Goal: Task Accomplishment & Management: Complete application form

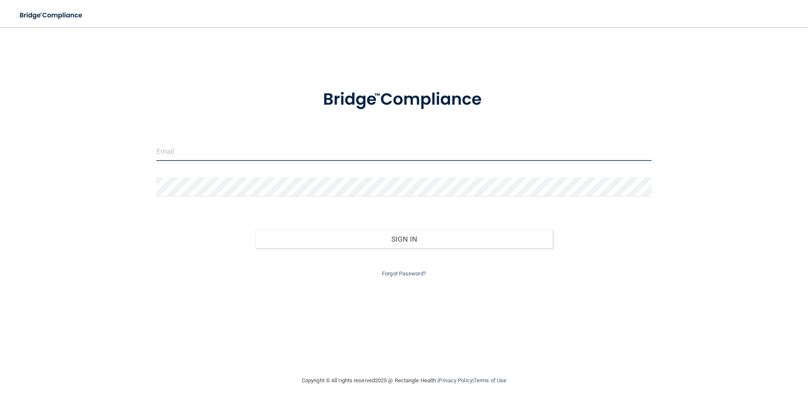
click at [203, 154] on input "email" at bounding box center [404, 151] width 496 height 19
type input "[EMAIL_ADDRESS][DOMAIN_NAME]"
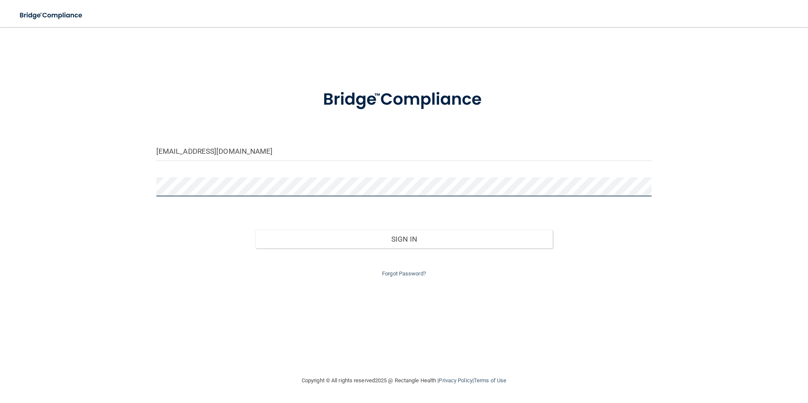
click at [255, 230] on button "Sign In" at bounding box center [404, 239] width 298 height 19
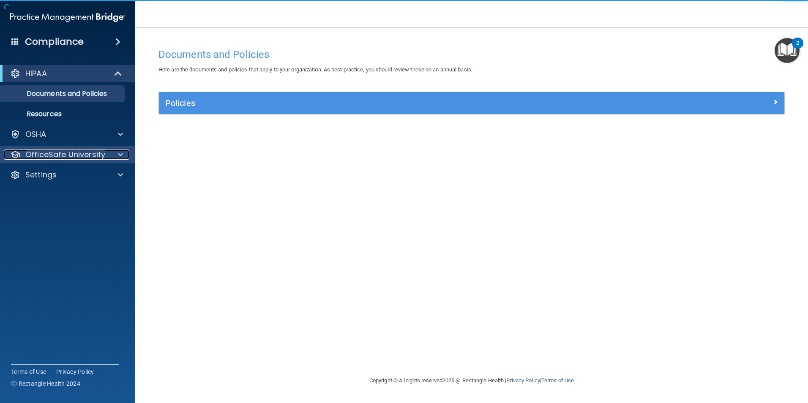
click at [119, 154] on span at bounding box center [120, 155] width 5 height 10
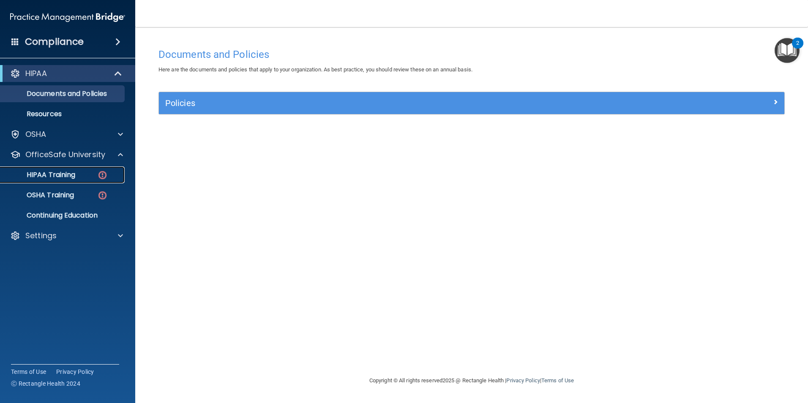
click at [65, 175] on p "HIPAA Training" at bounding box center [40, 175] width 70 height 8
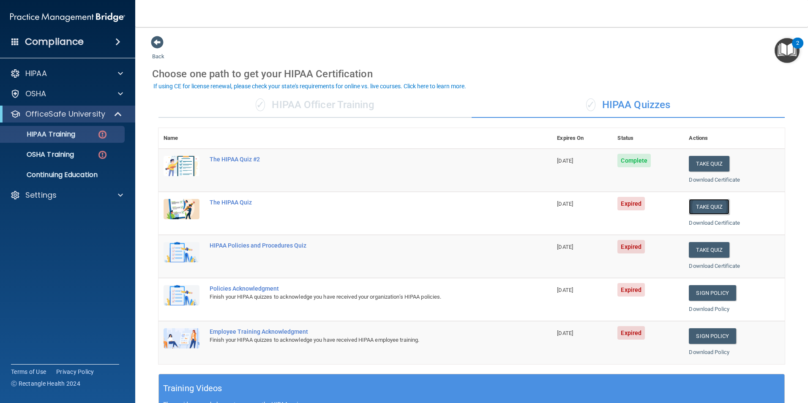
click at [702, 208] on button "Take Quiz" at bounding box center [709, 207] width 41 height 16
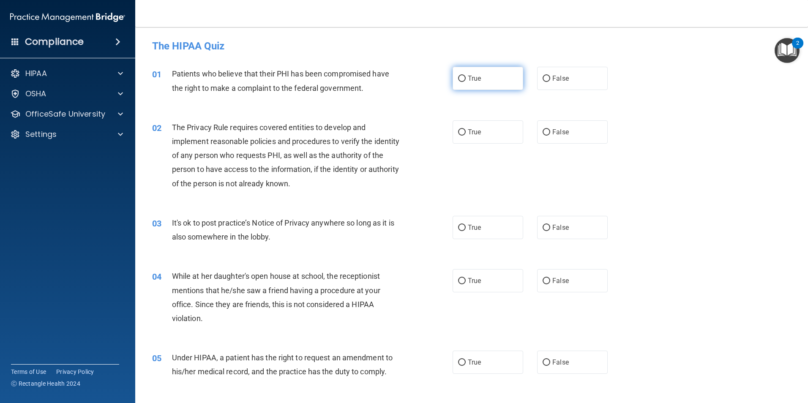
click at [459, 80] on input "True" at bounding box center [462, 79] width 8 height 6
radio input "true"
click at [459, 133] on input "True" at bounding box center [462, 132] width 8 height 6
radio input "true"
click at [543, 228] on input "False" at bounding box center [547, 228] width 8 height 6
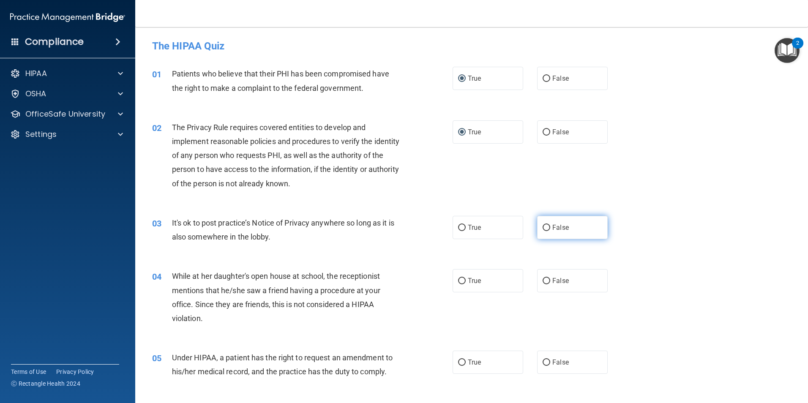
radio input "true"
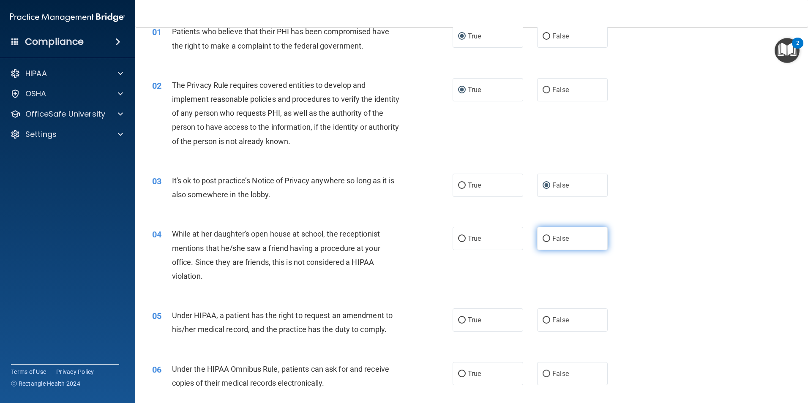
click at [543, 238] on input "False" at bounding box center [547, 239] width 8 height 6
radio input "true"
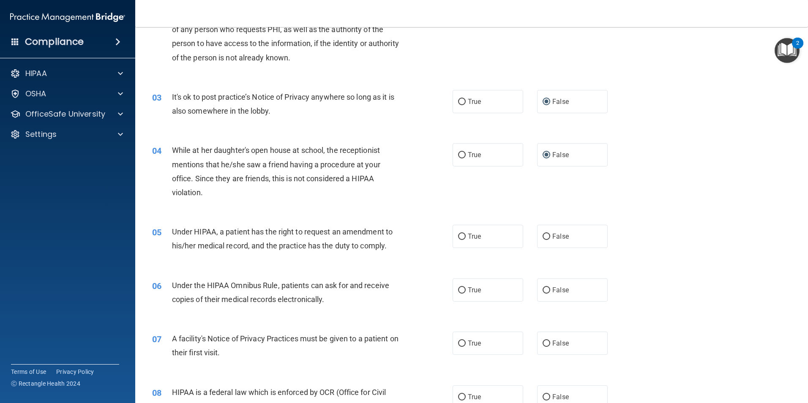
scroll to position [127, 0]
click at [543, 237] on input "False" at bounding box center [547, 236] width 8 height 6
radio input "true"
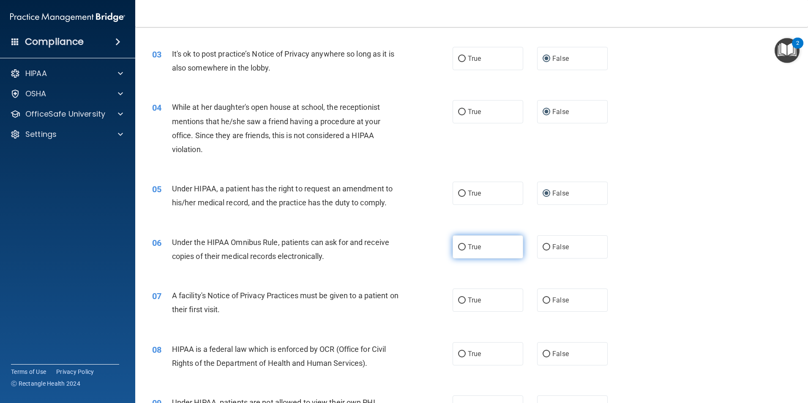
click at [461, 250] on input "True" at bounding box center [462, 247] width 8 height 6
radio input "true"
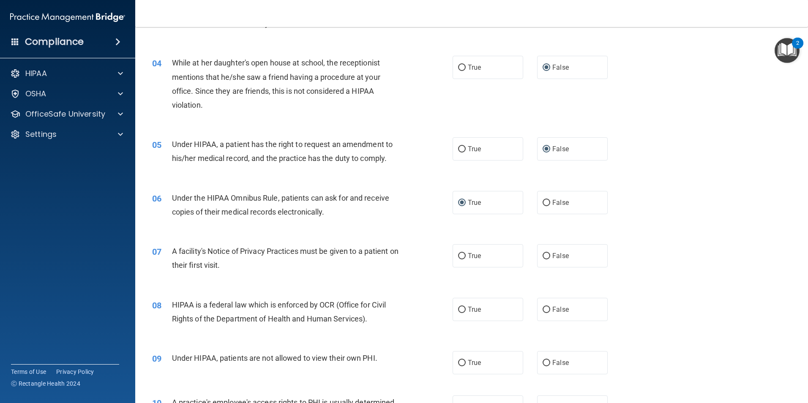
scroll to position [254, 0]
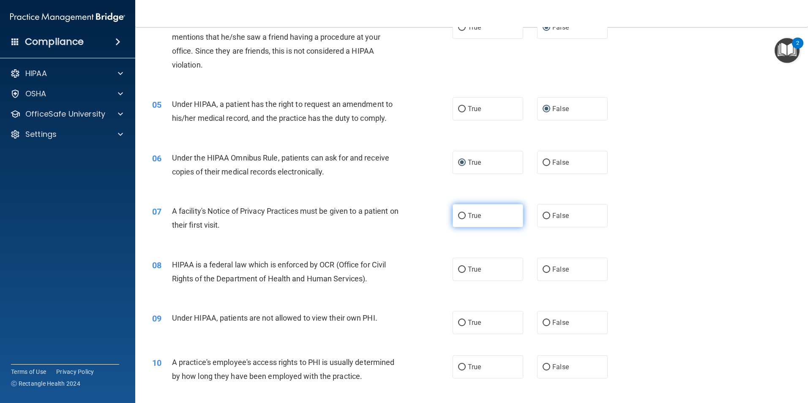
click at [461, 213] on input "True" at bounding box center [462, 216] width 8 height 6
radio input "true"
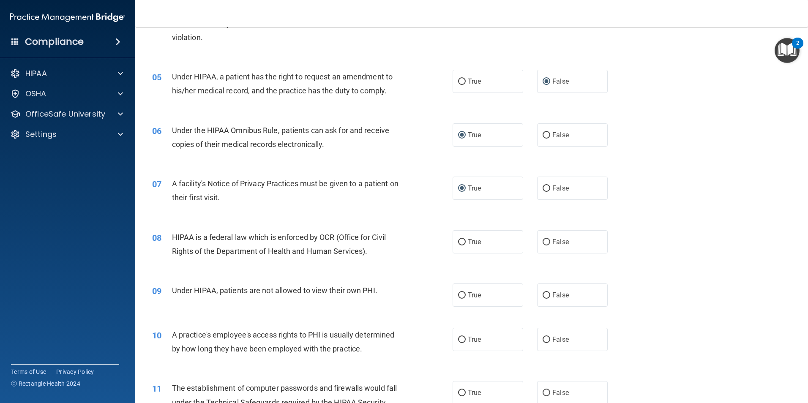
scroll to position [296, 0]
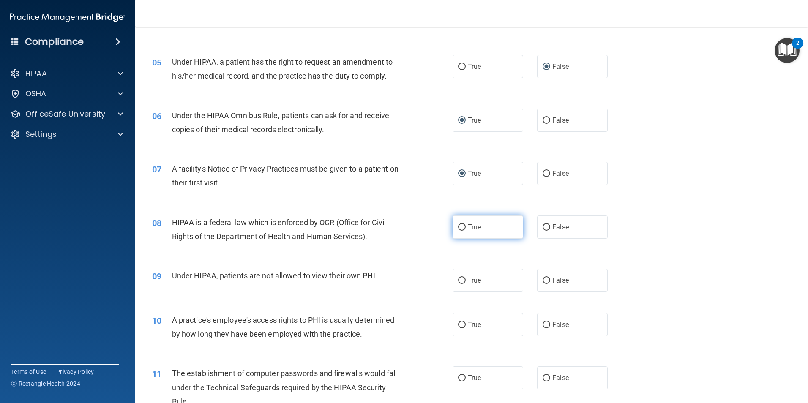
click at [459, 227] on input "True" at bounding box center [462, 227] width 8 height 6
radio input "true"
drag, startPoint x: 545, startPoint y: 282, endPoint x: 540, endPoint y: 279, distance: 5.9
click at [545, 282] on input "False" at bounding box center [547, 281] width 8 height 6
radio input "true"
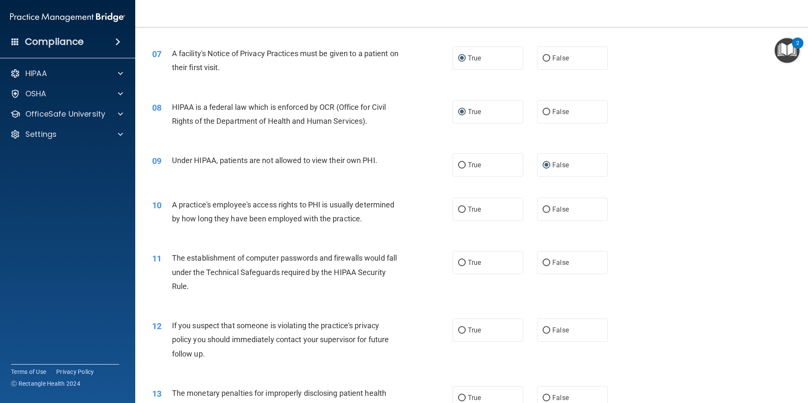
scroll to position [423, 0]
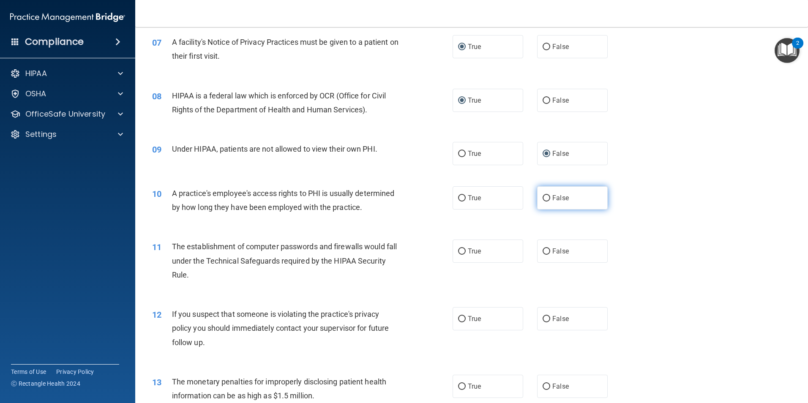
drag, startPoint x: 542, startPoint y: 199, endPoint x: 540, endPoint y: 188, distance: 10.8
click at [543, 197] on input "False" at bounding box center [547, 198] width 8 height 6
radio input "true"
click at [460, 250] on input "True" at bounding box center [462, 251] width 8 height 6
radio input "true"
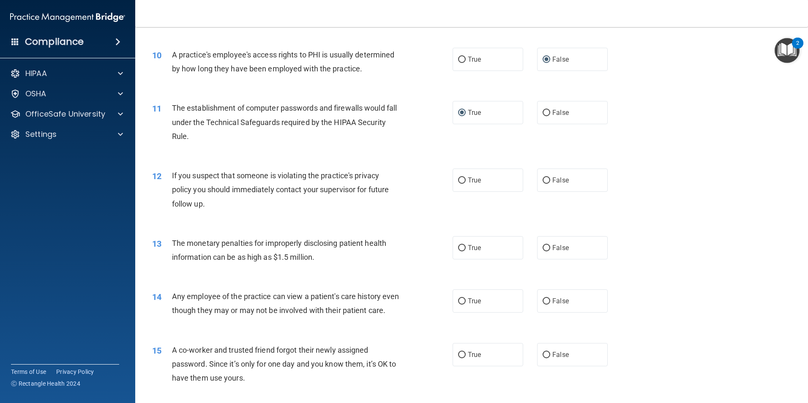
scroll to position [592, 0]
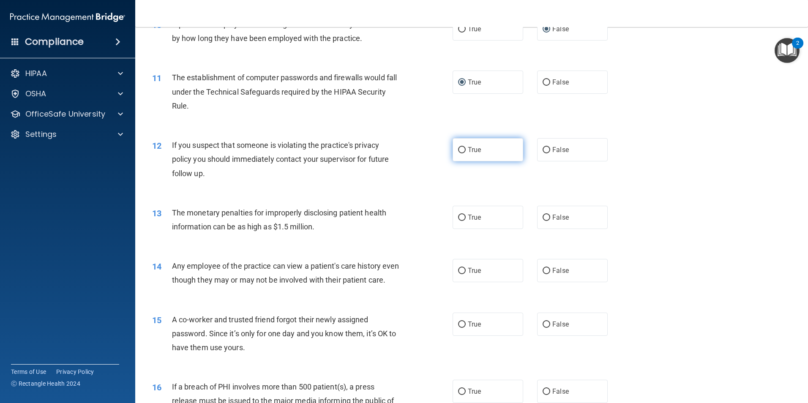
click at [458, 153] on input "True" at bounding box center [462, 150] width 8 height 6
radio input "true"
click at [462, 218] on input "True" at bounding box center [462, 218] width 8 height 6
radio input "true"
click at [543, 216] on input "False" at bounding box center [547, 218] width 8 height 6
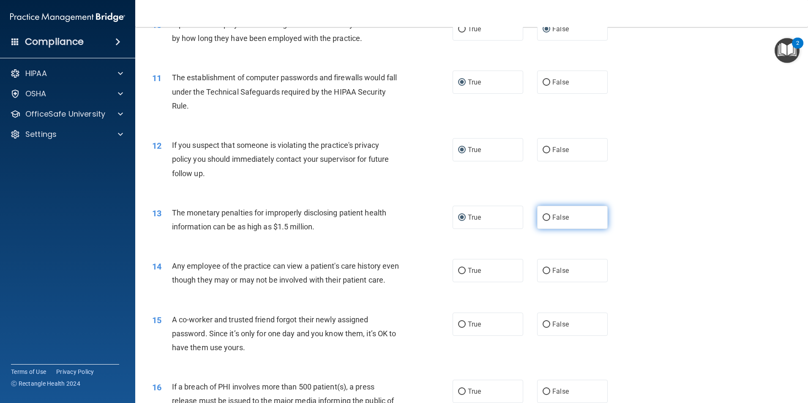
radio input "true"
radio input "false"
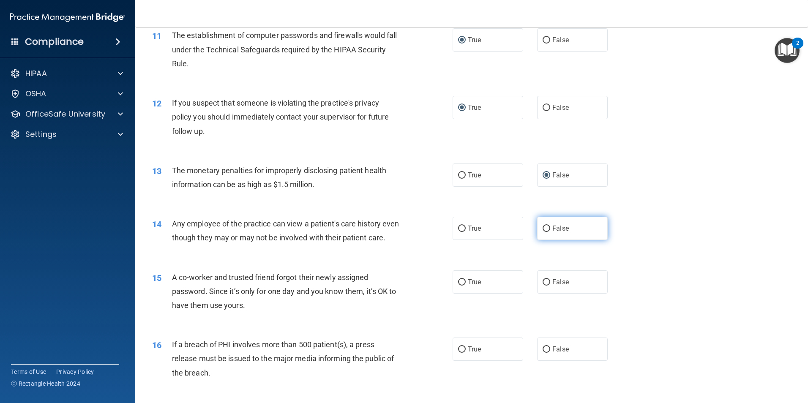
drag, startPoint x: 545, startPoint y: 228, endPoint x: 535, endPoint y: 222, distance: 11.4
click at [543, 228] on input "False" at bounding box center [547, 229] width 8 height 6
radio input "true"
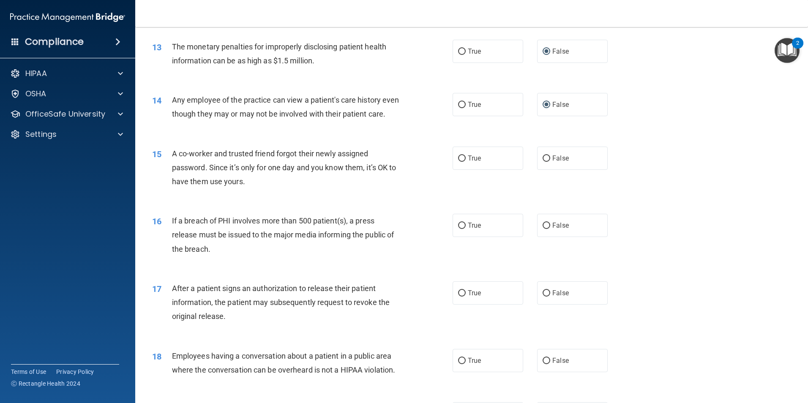
scroll to position [761, 0]
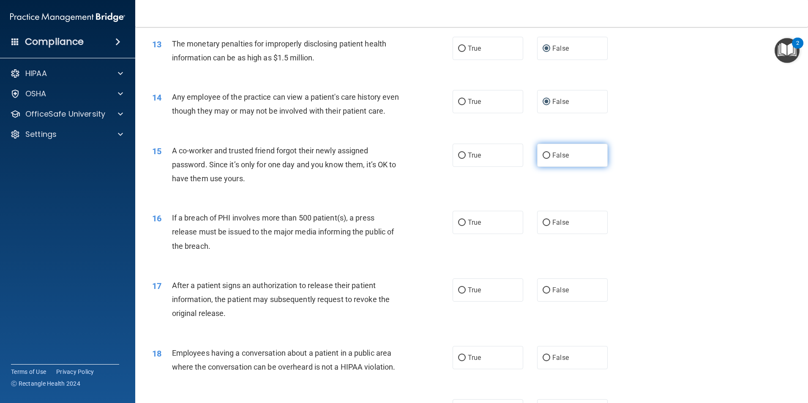
drag, startPoint x: 547, startPoint y: 171, endPoint x: 535, endPoint y: 172, distance: 11.8
click at [547, 167] on label "False" at bounding box center [572, 155] width 71 height 23
click at [547, 159] on input "False" at bounding box center [547, 156] width 8 height 6
radio input "true"
click at [461, 226] on input "True" at bounding box center [462, 223] width 8 height 6
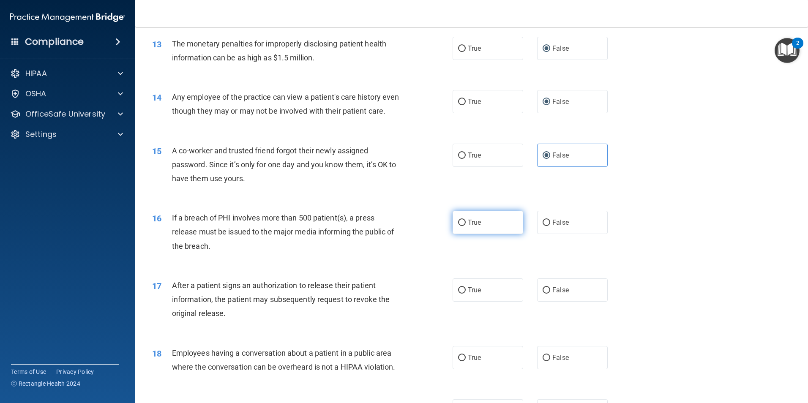
radio input "true"
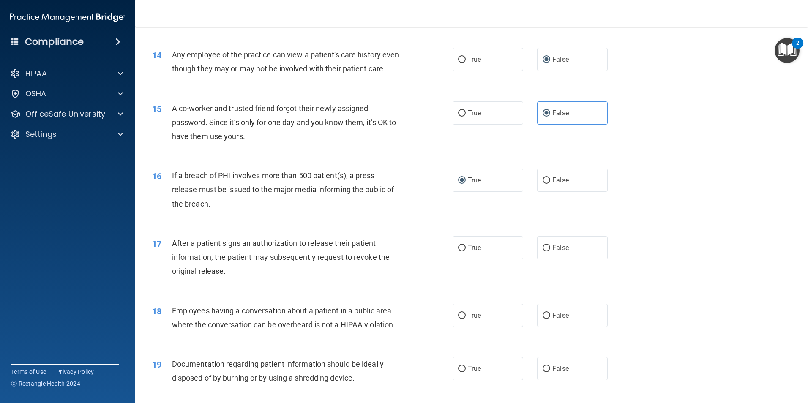
scroll to position [887, 0]
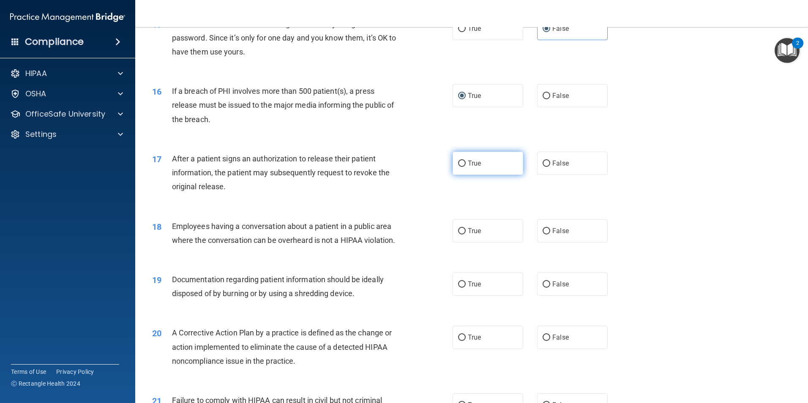
click at [461, 167] on input "True" at bounding box center [462, 164] width 8 height 6
radio input "true"
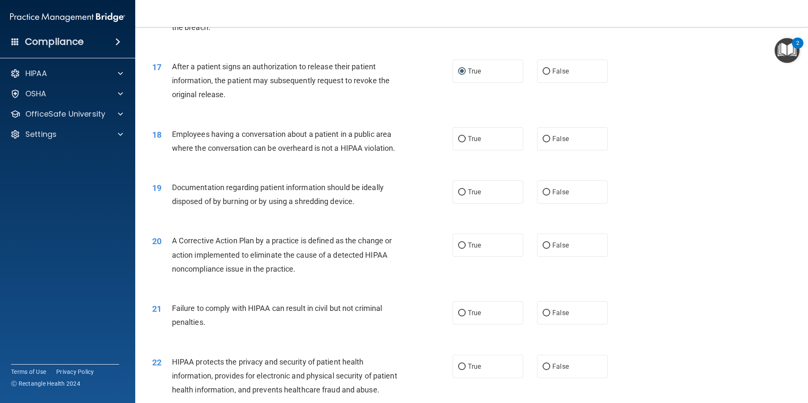
scroll to position [1014, 0]
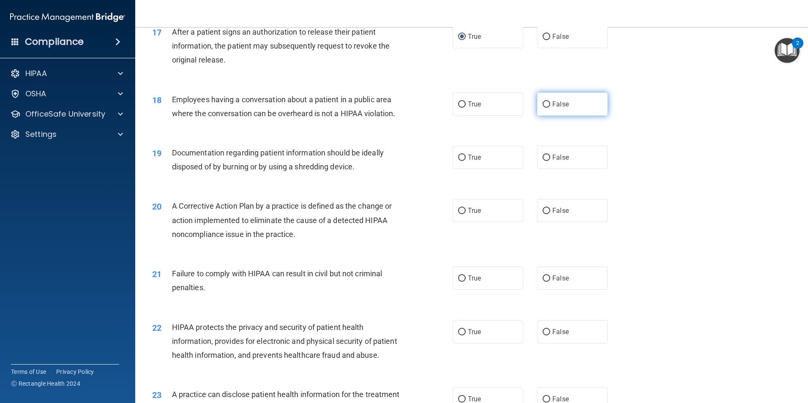
click at [544, 108] on input "False" at bounding box center [547, 104] width 8 height 6
radio input "true"
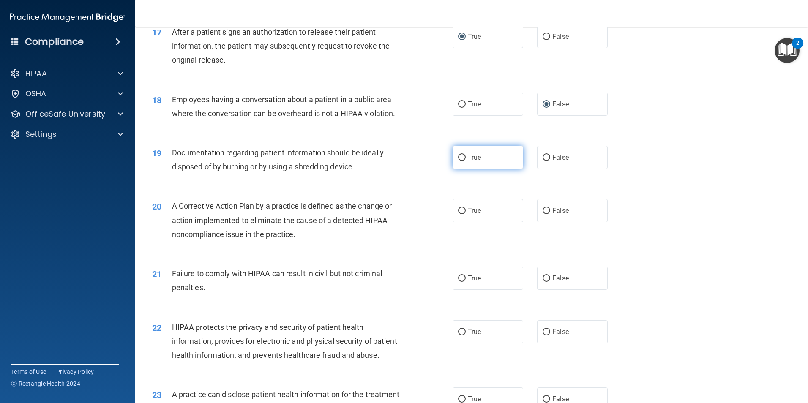
click at [459, 169] on label "True" at bounding box center [488, 157] width 71 height 23
click at [459, 161] on input "True" at bounding box center [462, 158] width 8 height 6
radio input "true"
click at [459, 214] on input "True" at bounding box center [462, 211] width 8 height 6
radio input "true"
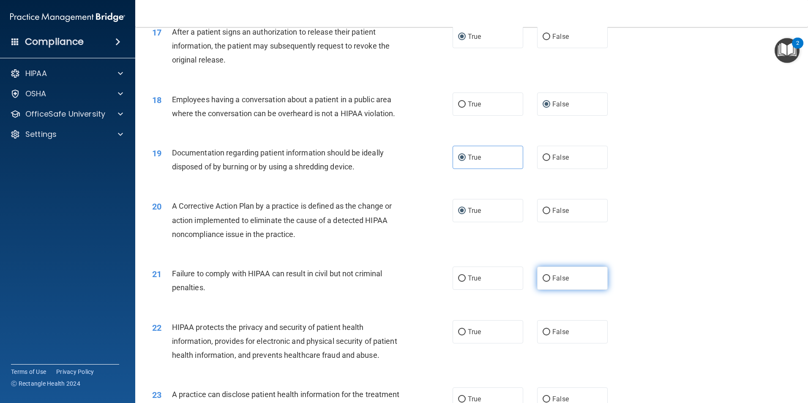
click at [543, 282] on input "False" at bounding box center [547, 279] width 8 height 6
radio input "true"
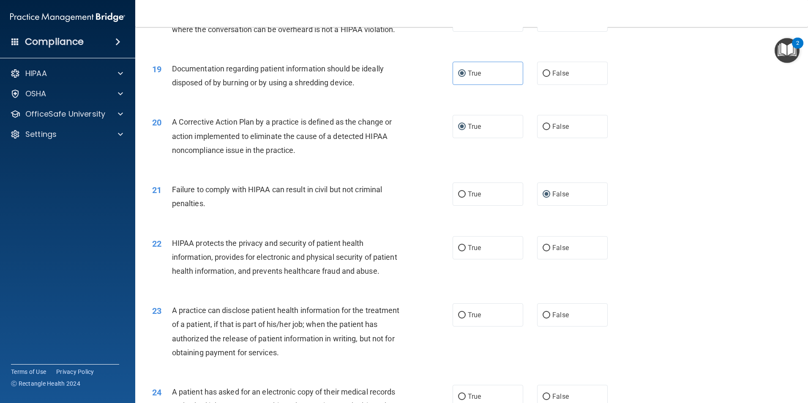
scroll to position [1141, 0]
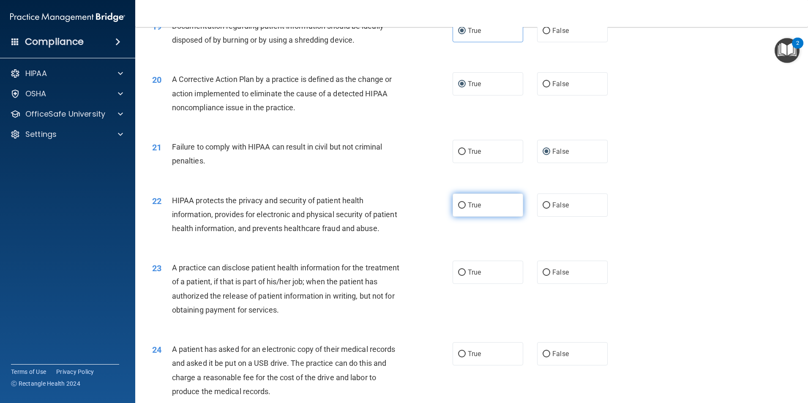
click at [458, 209] on input "True" at bounding box center [462, 205] width 8 height 6
radio input "true"
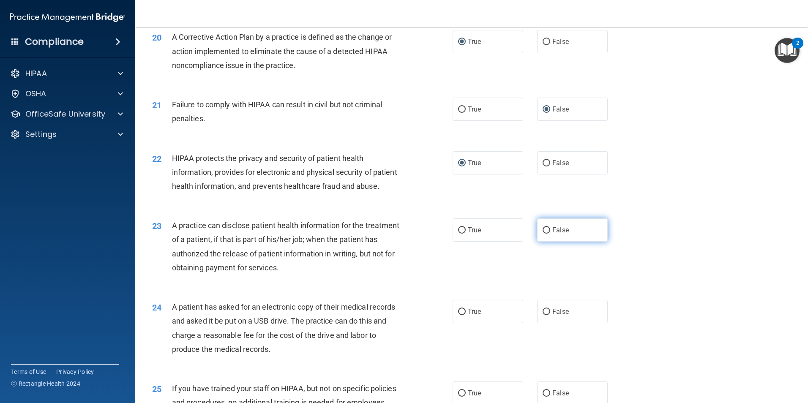
click at [545, 242] on label "False" at bounding box center [572, 229] width 71 height 23
click at [545, 234] on input "False" at bounding box center [547, 230] width 8 height 6
radio input "true"
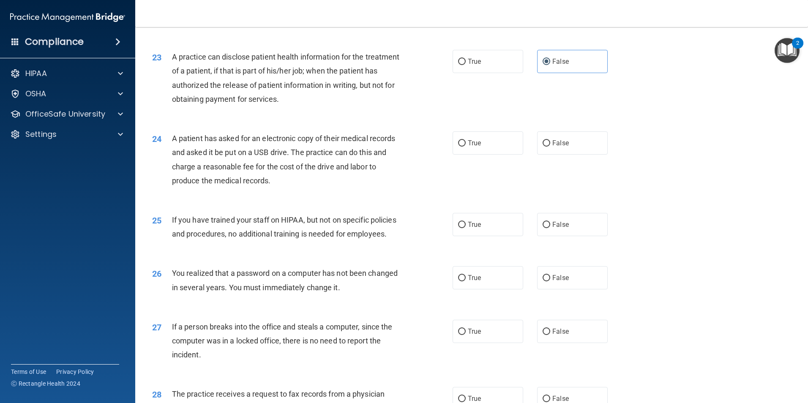
scroll to position [1352, 0]
click at [458, 146] on input "True" at bounding box center [462, 143] width 8 height 6
radio input "true"
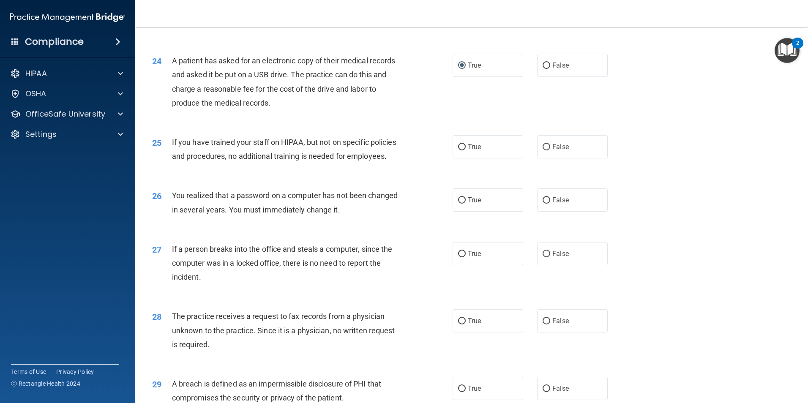
scroll to position [1437, 0]
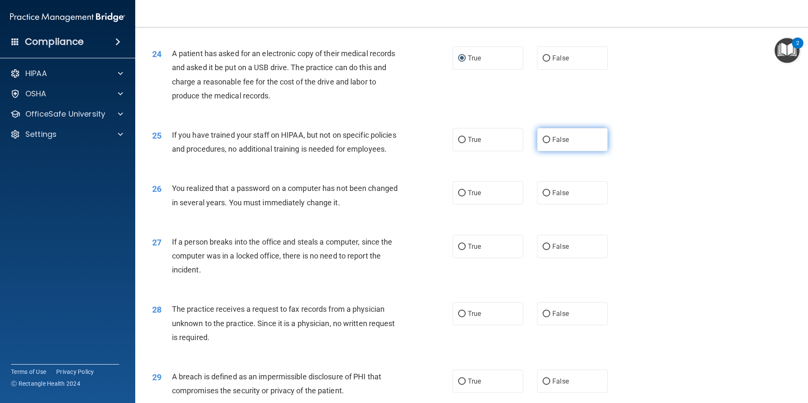
click at [543, 143] on input "False" at bounding box center [547, 140] width 8 height 6
radio input "true"
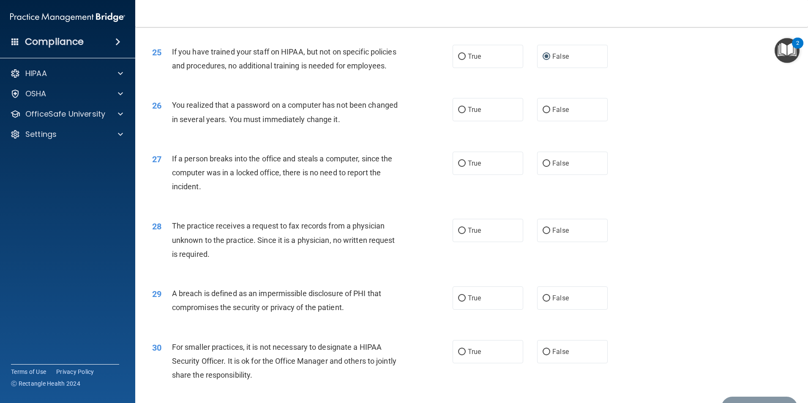
scroll to position [1521, 0]
click at [460, 112] on input "True" at bounding box center [462, 109] width 8 height 6
radio input "true"
click at [552, 166] on span "False" at bounding box center [560, 162] width 16 height 8
click at [549, 166] on input "False" at bounding box center [547, 162] width 8 height 6
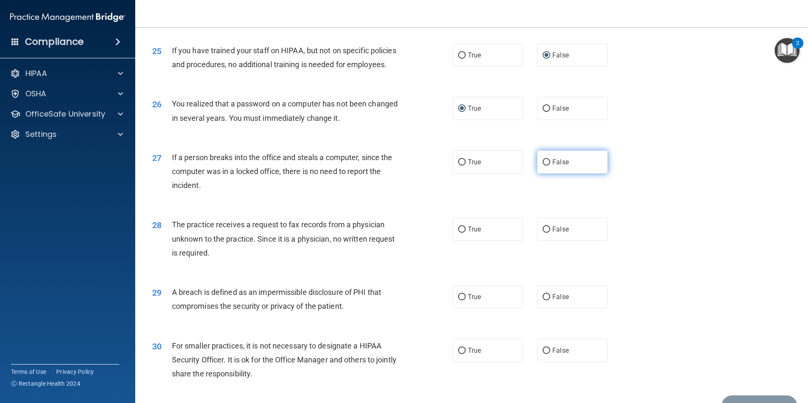
radio input "true"
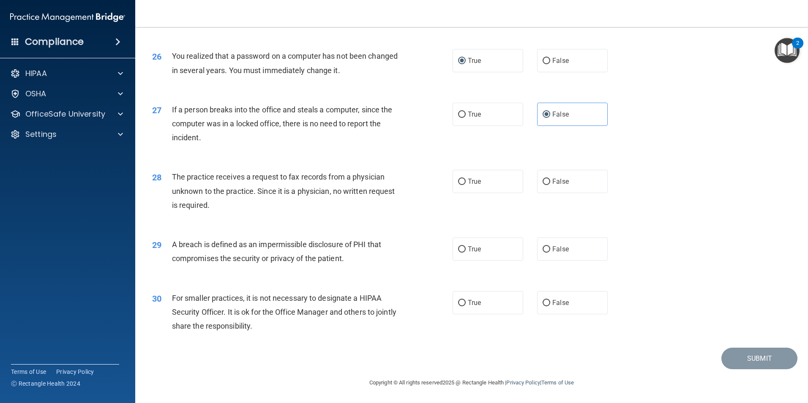
scroll to position [1606, 0]
click at [543, 185] on input "False" at bounding box center [547, 182] width 8 height 6
radio input "true"
click at [460, 253] on input "True" at bounding box center [462, 249] width 8 height 6
radio input "true"
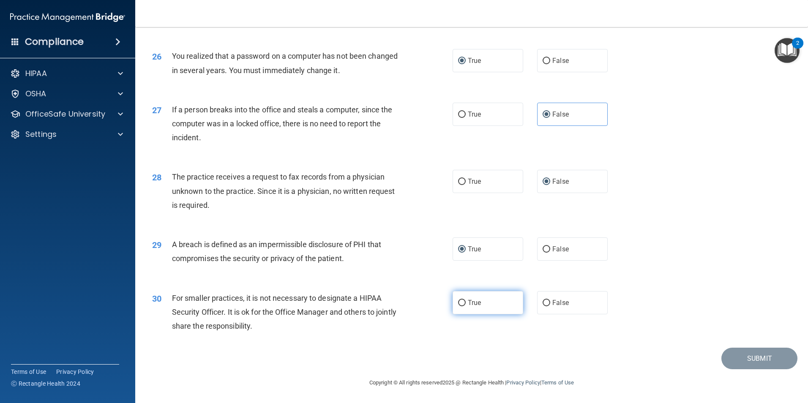
click at [461, 306] on input "True" at bounding box center [462, 303] width 8 height 6
radio input "true"
click at [601, 377] on div "Copyright © All rights reserved 2025 @ Rectangle Health | Privacy Policy | Term…" at bounding box center [471, 382] width 309 height 27
click at [757, 358] on button "Submit" at bounding box center [759, 359] width 76 height 22
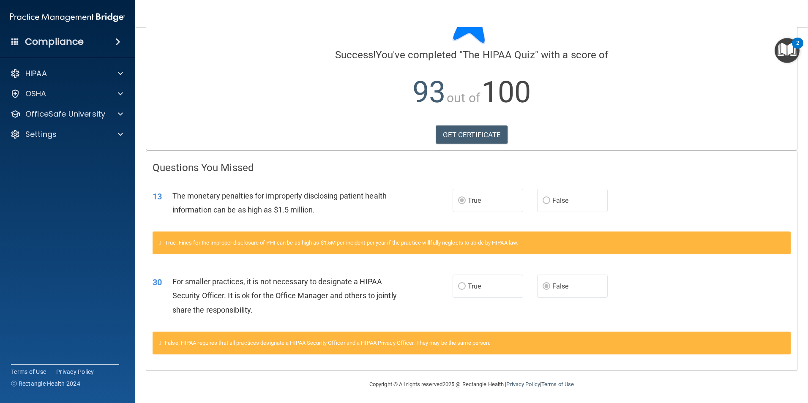
scroll to position [50, 0]
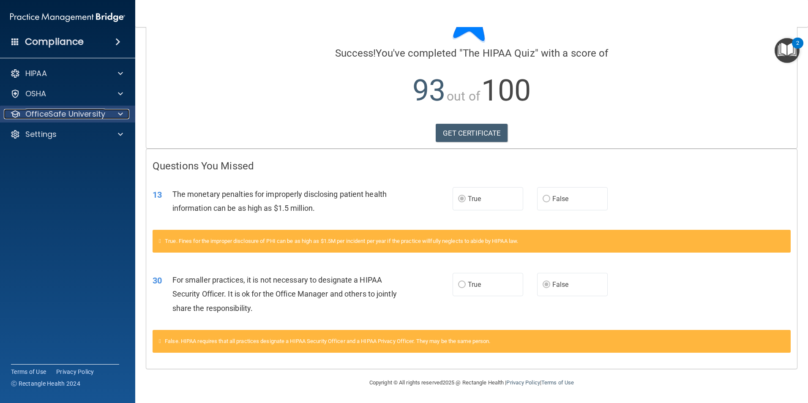
click at [122, 112] on span at bounding box center [120, 114] width 5 height 10
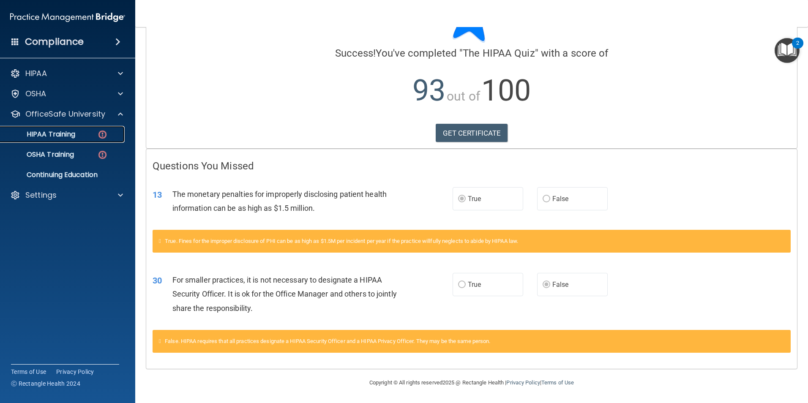
click at [66, 136] on p "HIPAA Training" at bounding box center [40, 134] width 70 height 8
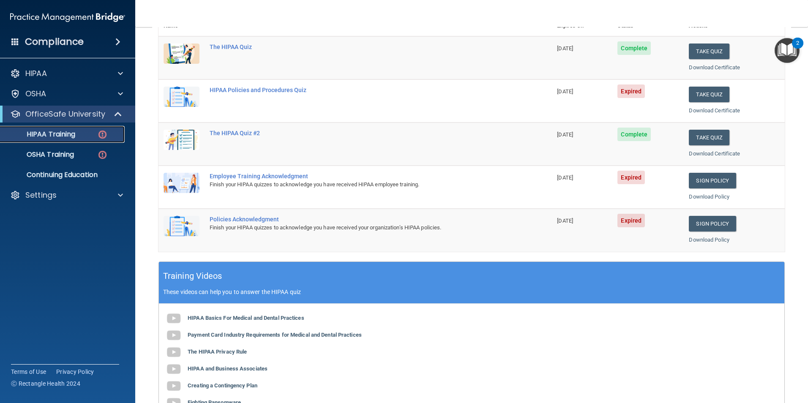
scroll to position [64, 0]
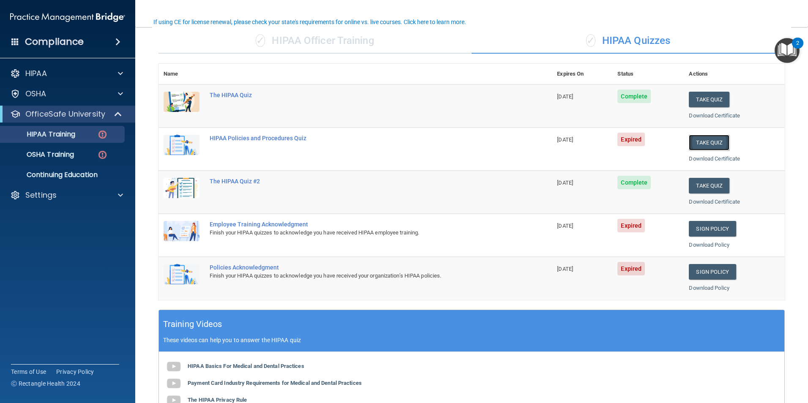
click at [708, 144] on button "Take Quiz" at bounding box center [709, 143] width 41 height 16
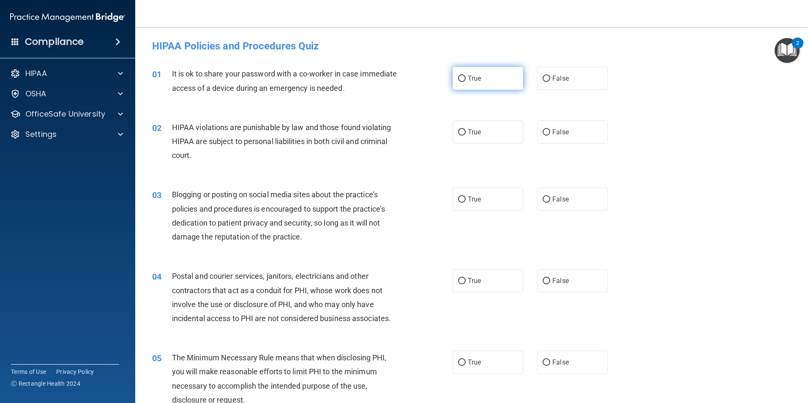
click at [460, 78] on input "True" at bounding box center [462, 79] width 8 height 6
radio input "true"
click at [462, 133] on input "True" at bounding box center [462, 132] width 8 height 6
radio input "true"
drag, startPoint x: 461, startPoint y: 201, endPoint x: 457, endPoint y: 201, distance: 4.2
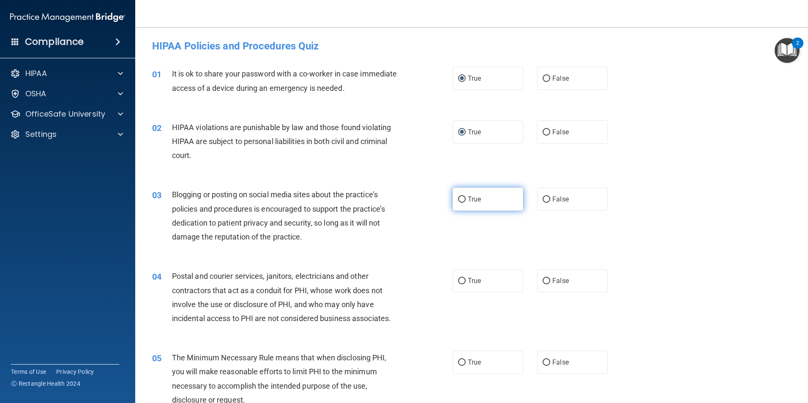
click at [462, 201] on input "True" at bounding box center [462, 200] width 8 height 6
radio input "true"
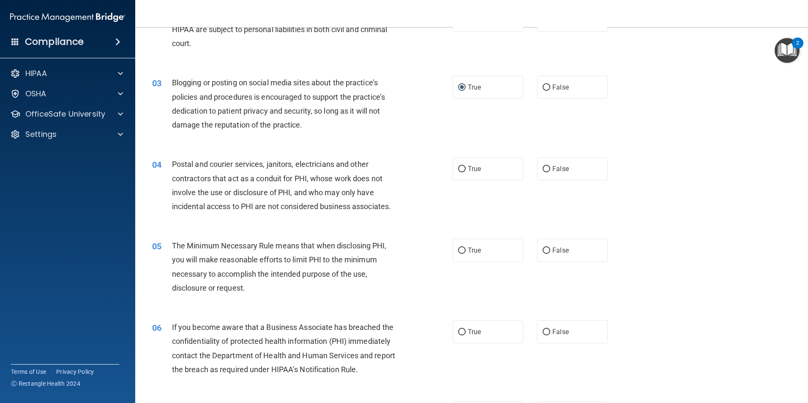
scroll to position [127, 0]
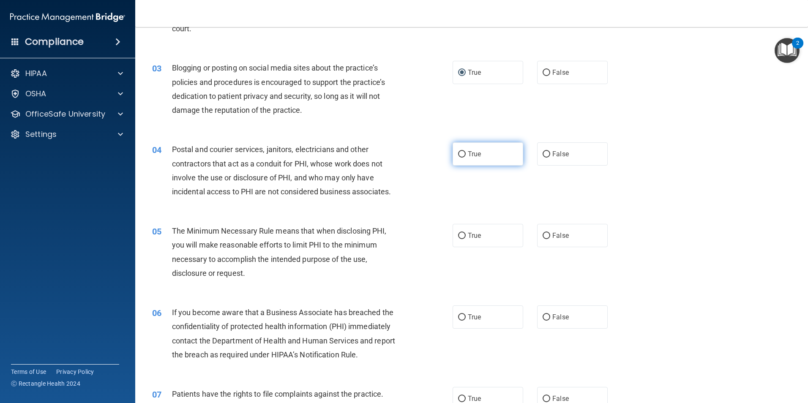
click at [462, 158] on input "True" at bounding box center [462, 154] width 8 height 6
radio input "true"
click at [459, 237] on input "True" at bounding box center [462, 236] width 8 height 6
radio input "true"
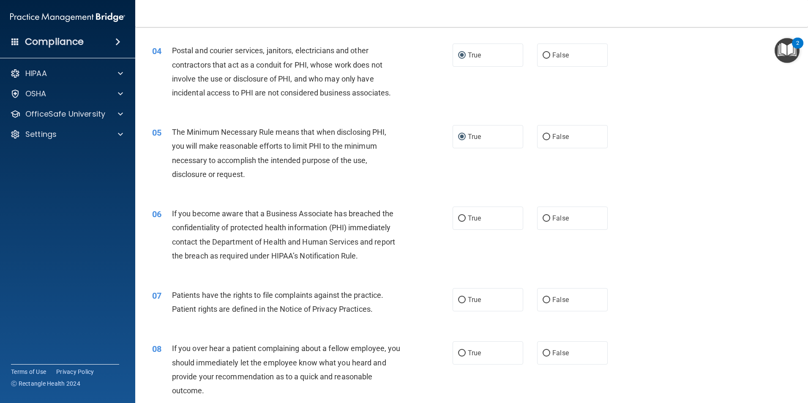
scroll to position [254, 0]
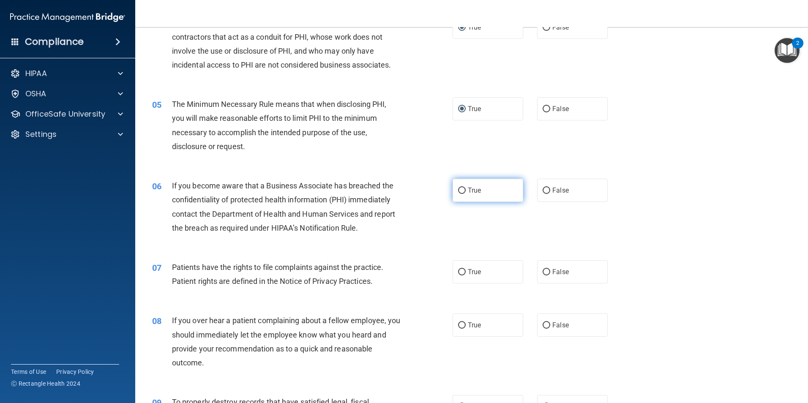
click at [459, 190] on input "True" at bounding box center [462, 191] width 8 height 6
radio input "true"
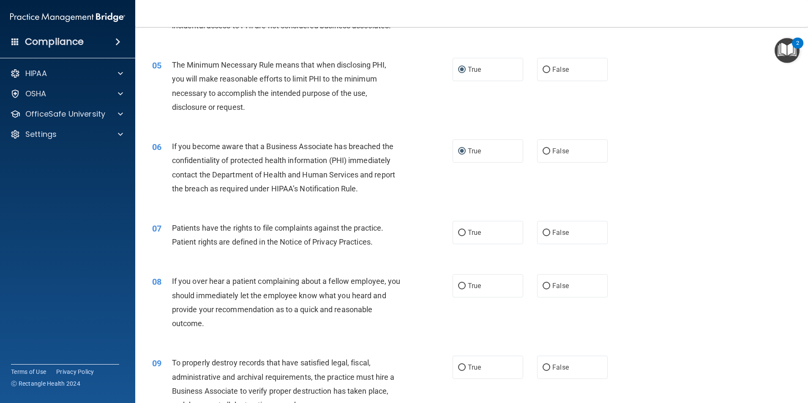
scroll to position [338, 0]
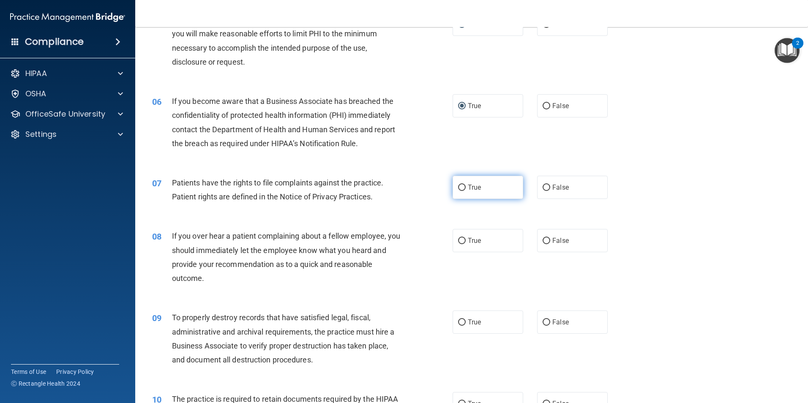
click at [461, 188] on input "True" at bounding box center [462, 188] width 8 height 6
radio input "true"
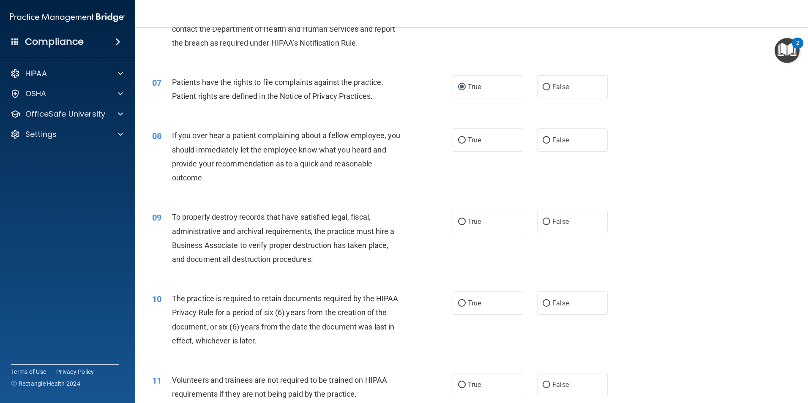
scroll to position [465, 0]
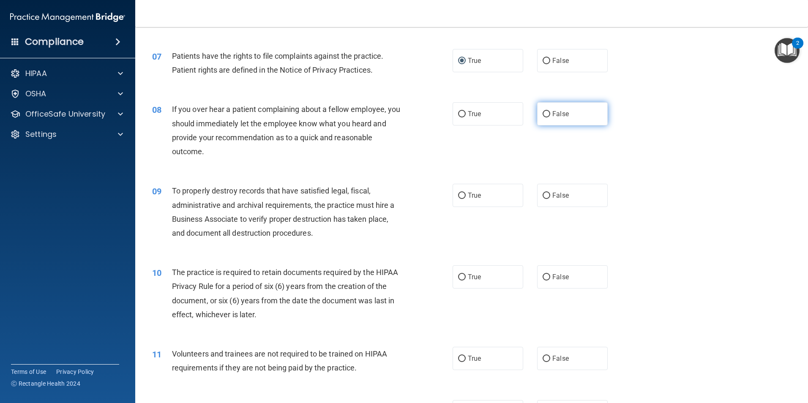
click at [546, 114] on input "False" at bounding box center [547, 114] width 8 height 6
radio input "true"
drag, startPoint x: 544, startPoint y: 195, endPoint x: 470, endPoint y: 171, distance: 78.2
click at [544, 194] on input "False" at bounding box center [547, 196] width 8 height 6
radio input "true"
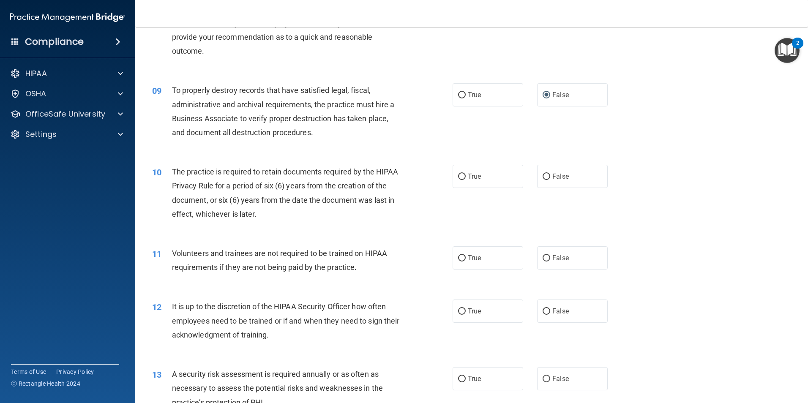
scroll to position [592, 0]
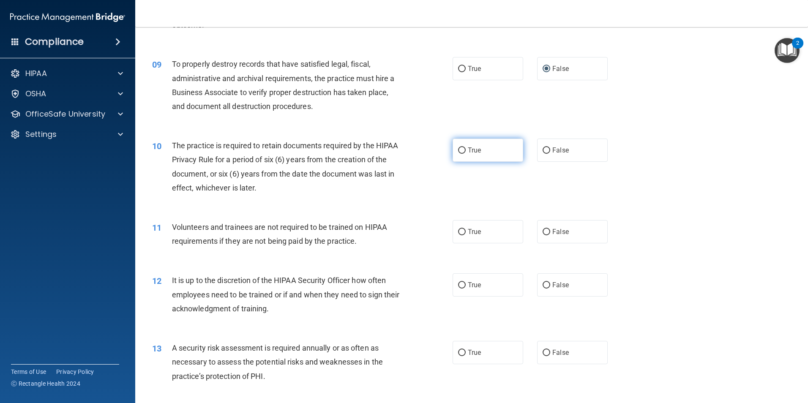
click at [459, 152] on input "True" at bounding box center [462, 150] width 8 height 6
radio input "true"
